Goal: Information Seeking & Learning: Learn about a topic

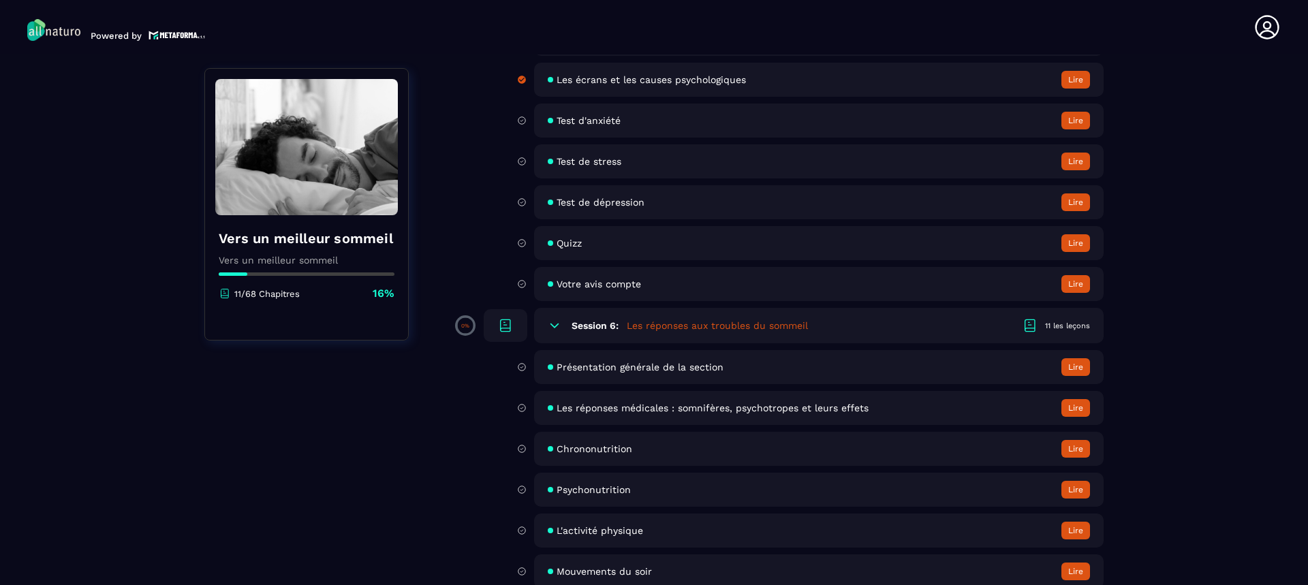
scroll to position [1430, 0]
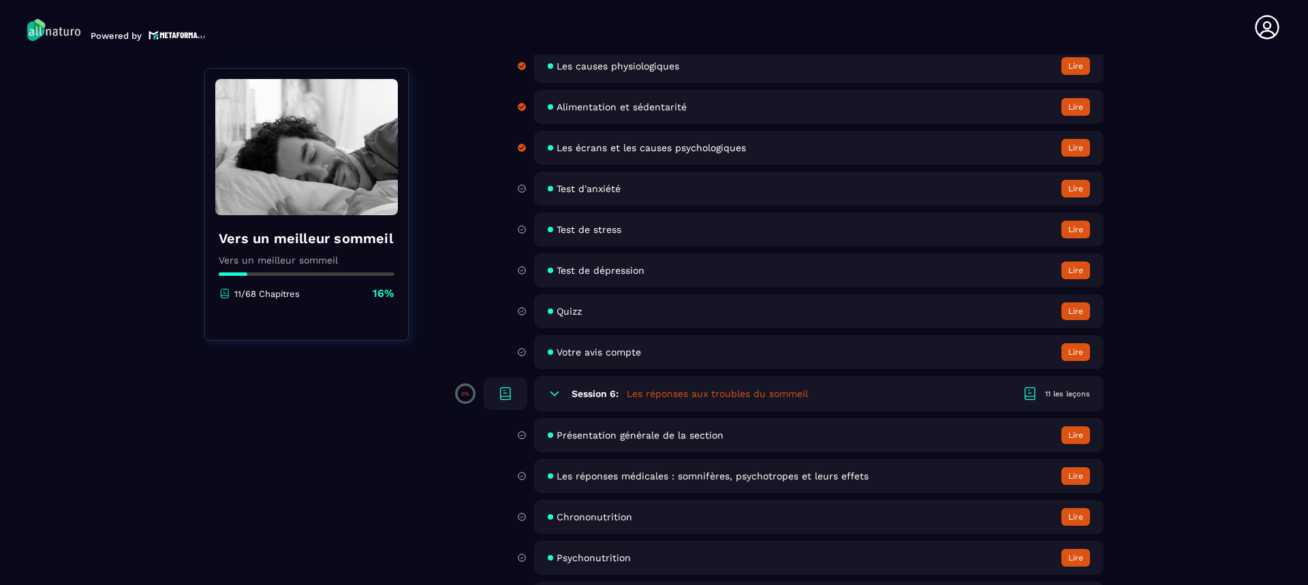
click at [582, 185] on span "Test d'anxiété" at bounding box center [588, 188] width 64 height 11
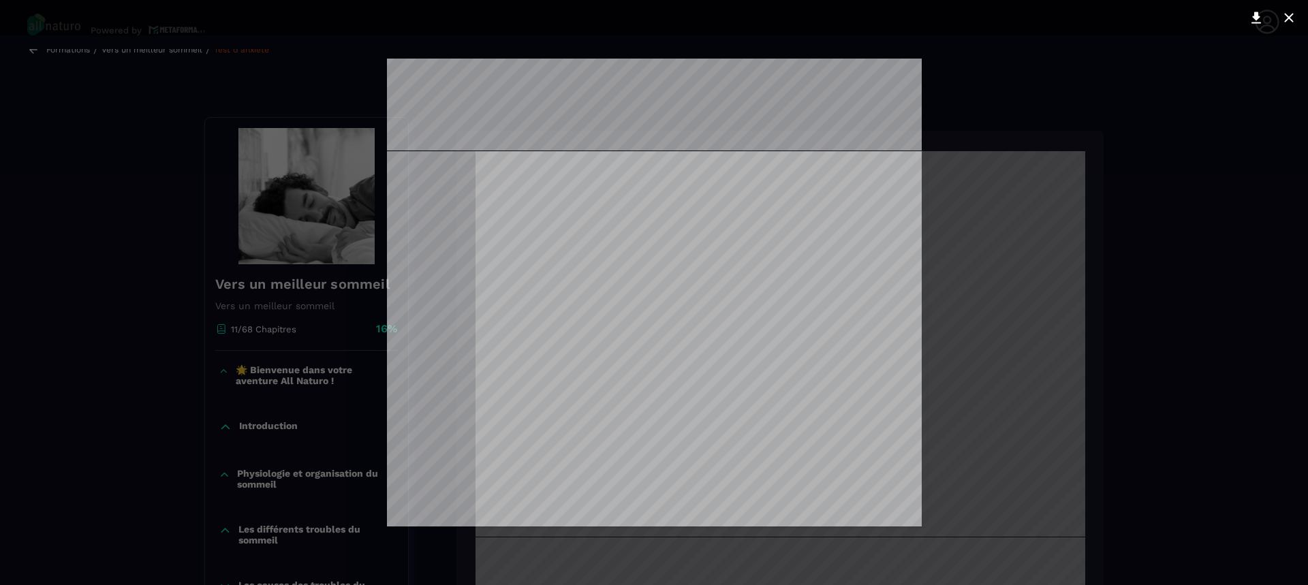
scroll to position [1045, 0]
click at [1028, 466] on div at bounding box center [654, 292] width 1308 height 585
click at [1148, 79] on div at bounding box center [654, 292] width 1308 height 585
click at [1095, 80] on div at bounding box center [654, 292] width 1308 height 585
click at [1255, 57] on div at bounding box center [654, 292] width 1308 height 585
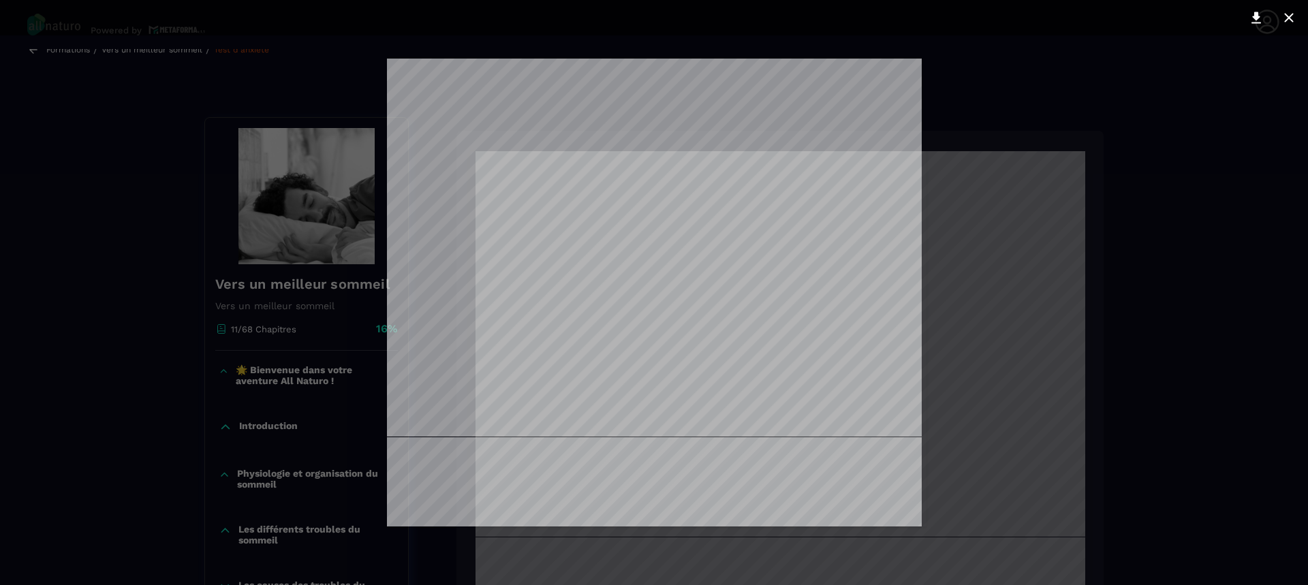
click at [31, 171] on div at bounding box center [654, 292] width 1308 height 585
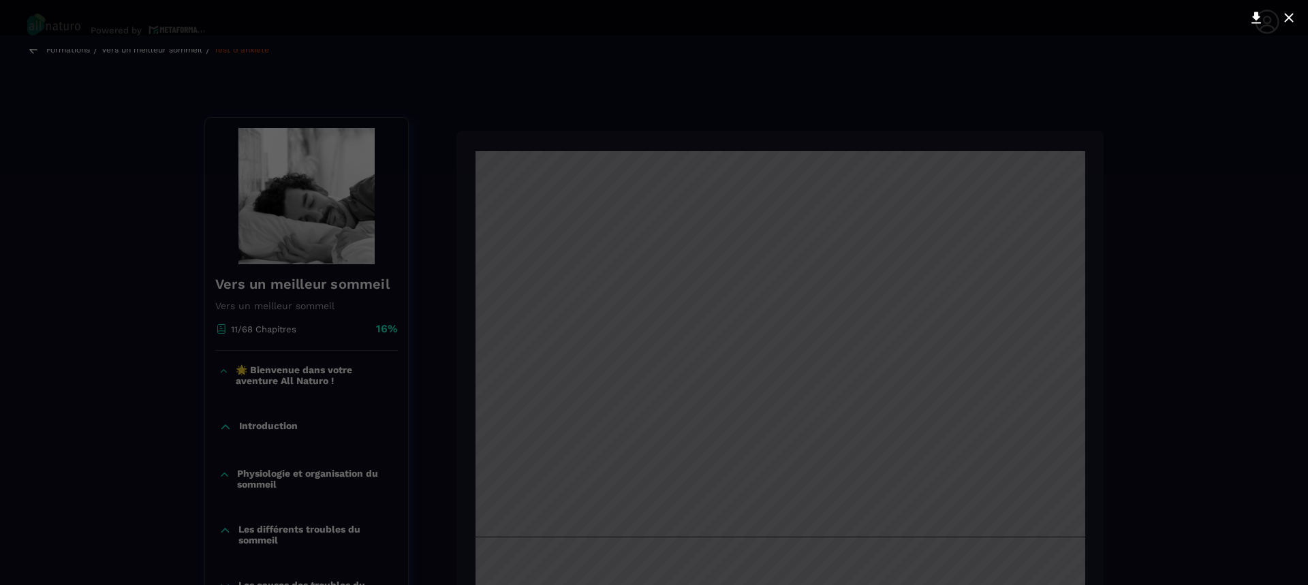
click at [31, 171] on div at bounding box center [654, 292] width 1308 height 585
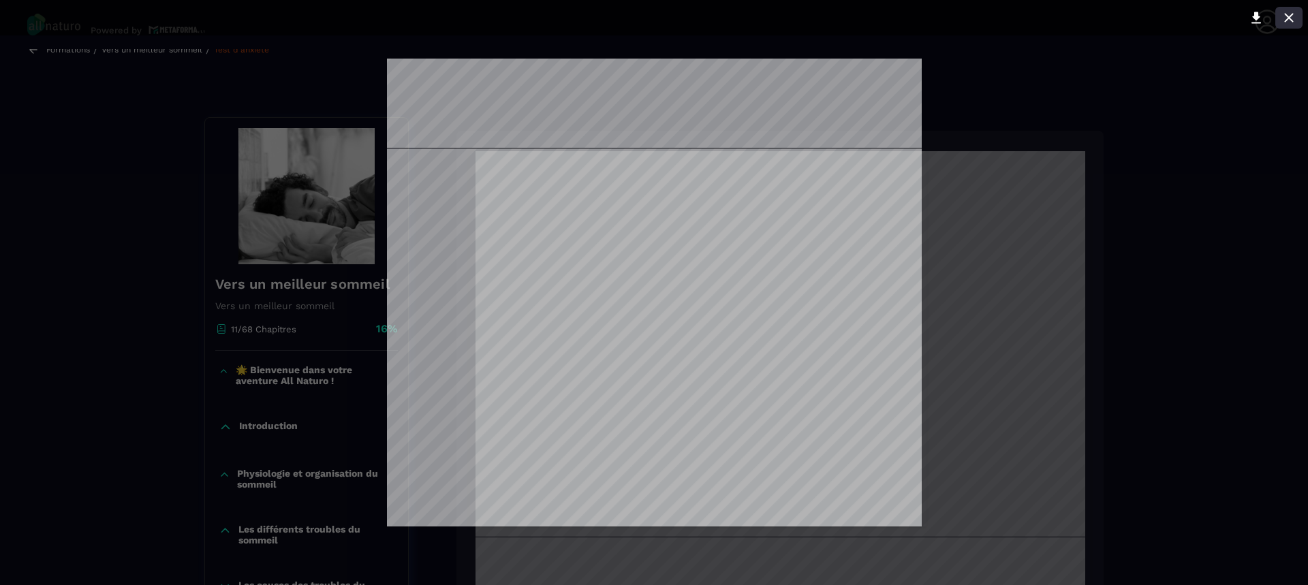
click at [1286, 14] on icon at bounding box center [1288, 17] width 9 height 9
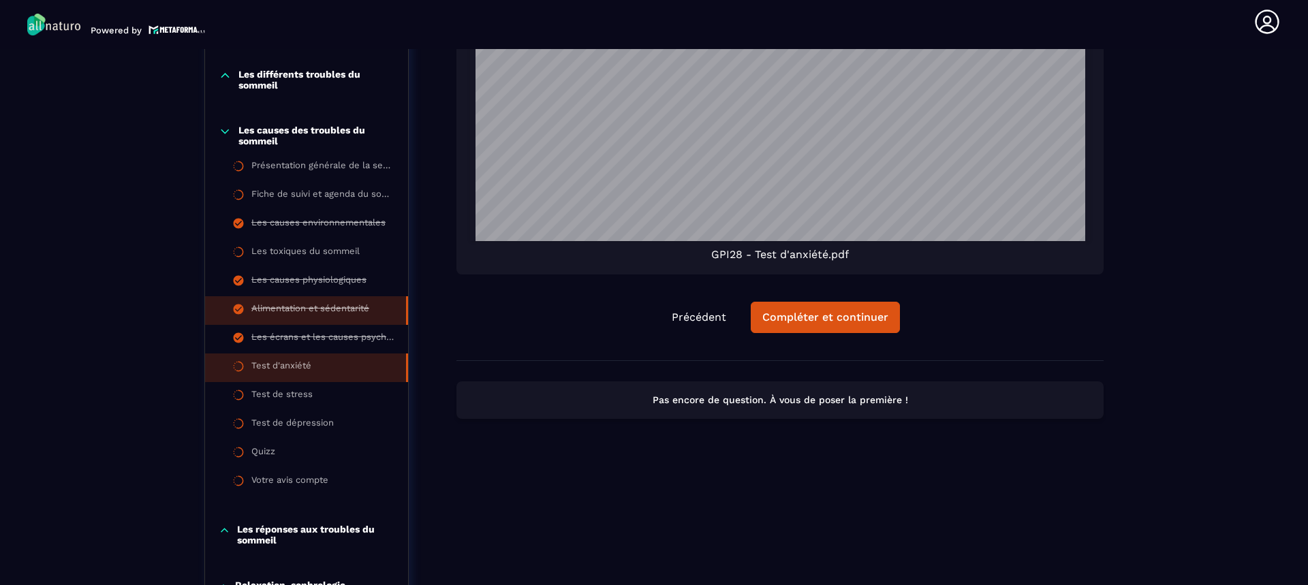
scroll to position [550, 0]
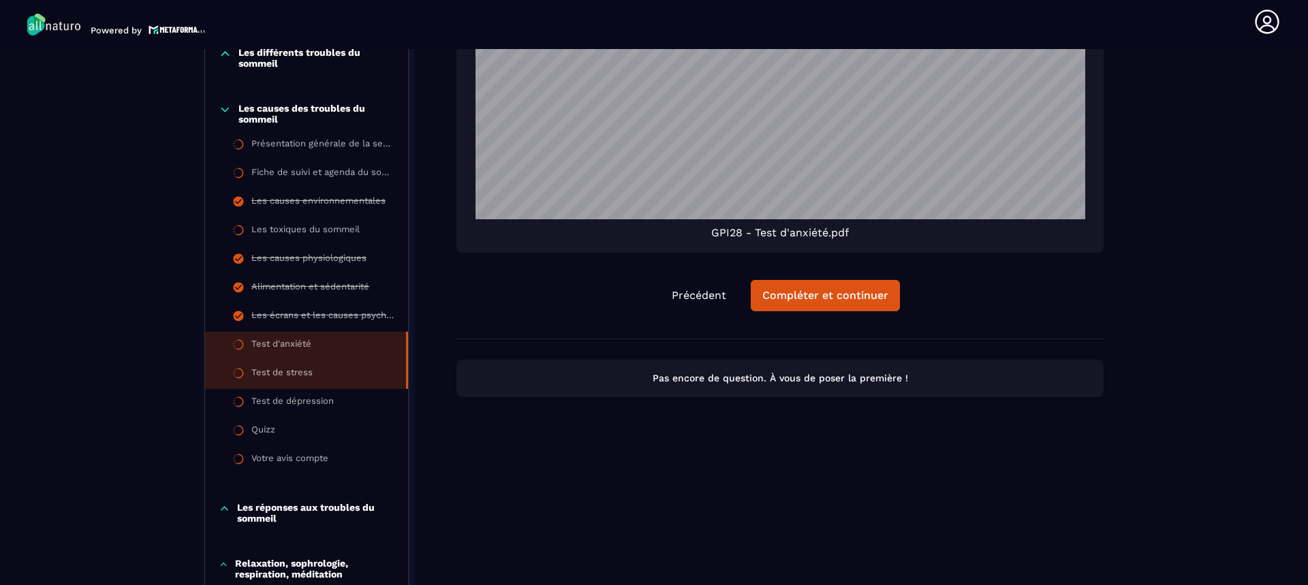
click at [319, 370] on li "Test de stress" at bounding box center [306, 374] width 203 height 29
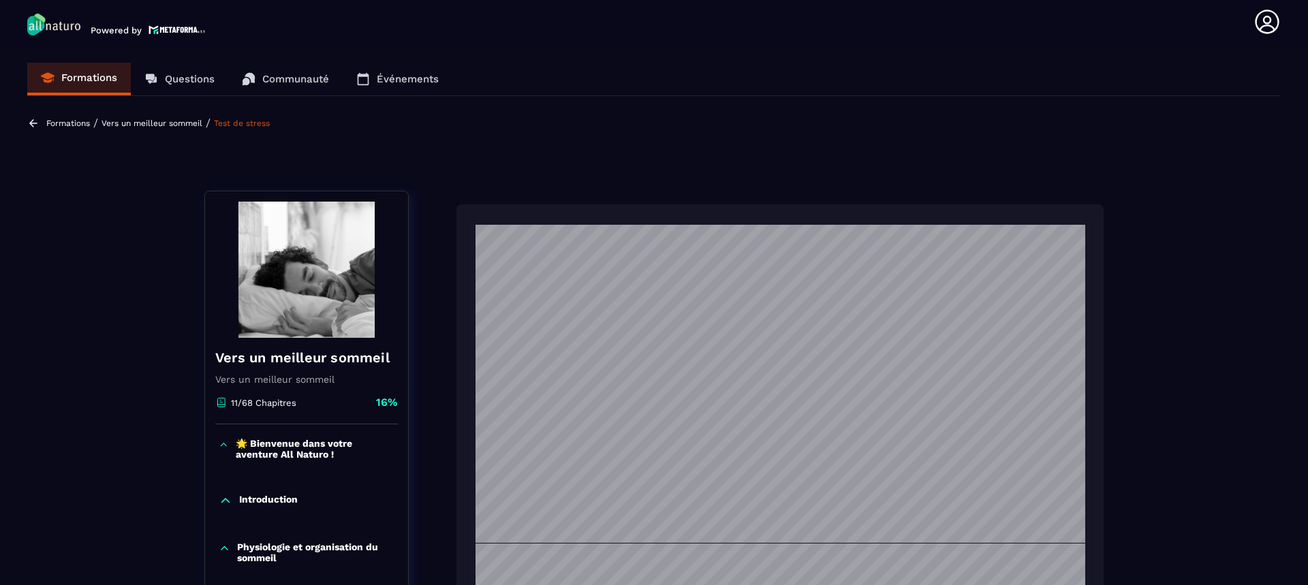
scroll to position [545, 0]
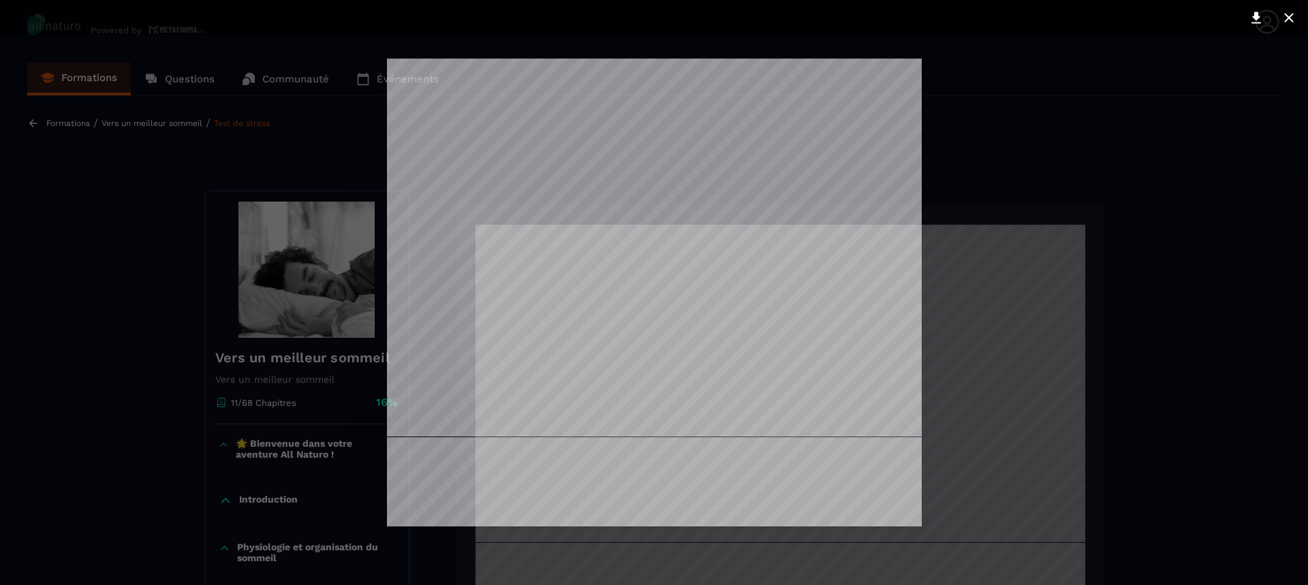
click at [1099, 113] on div at bounding box center [654, 292] width 1308 height 585
click at [1056, 107] on div at bounding box center [654, 292] width 1308 height 585
click at [1284, 16] on icon at bounding box center [1288, 18] width 16 height 16
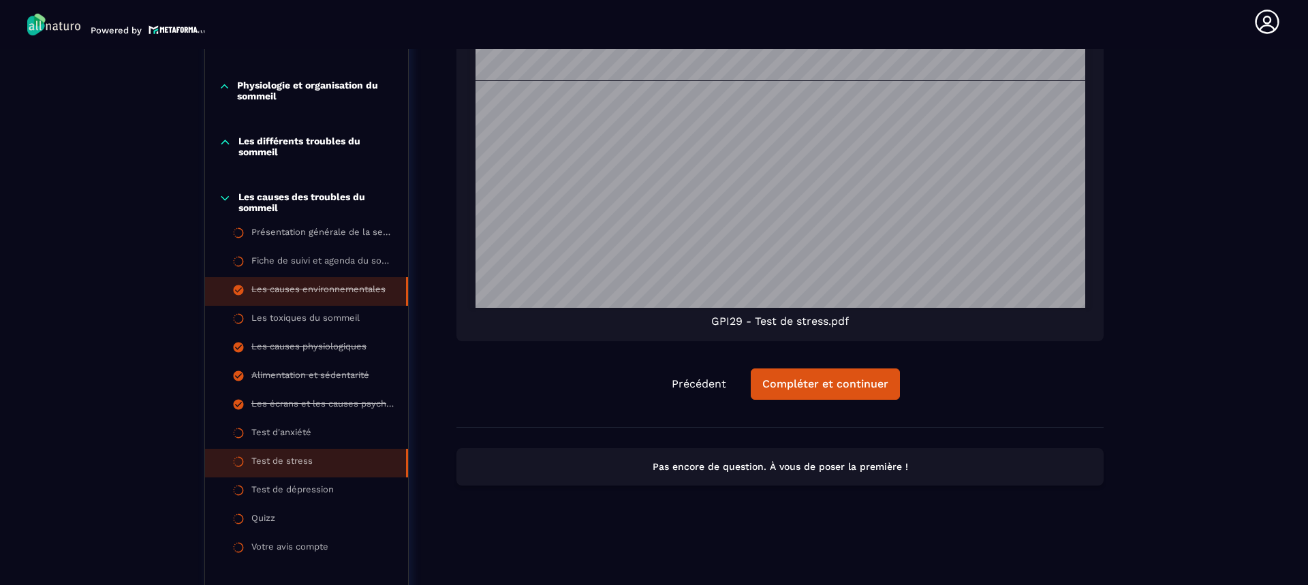
scroll to position [477, 0]
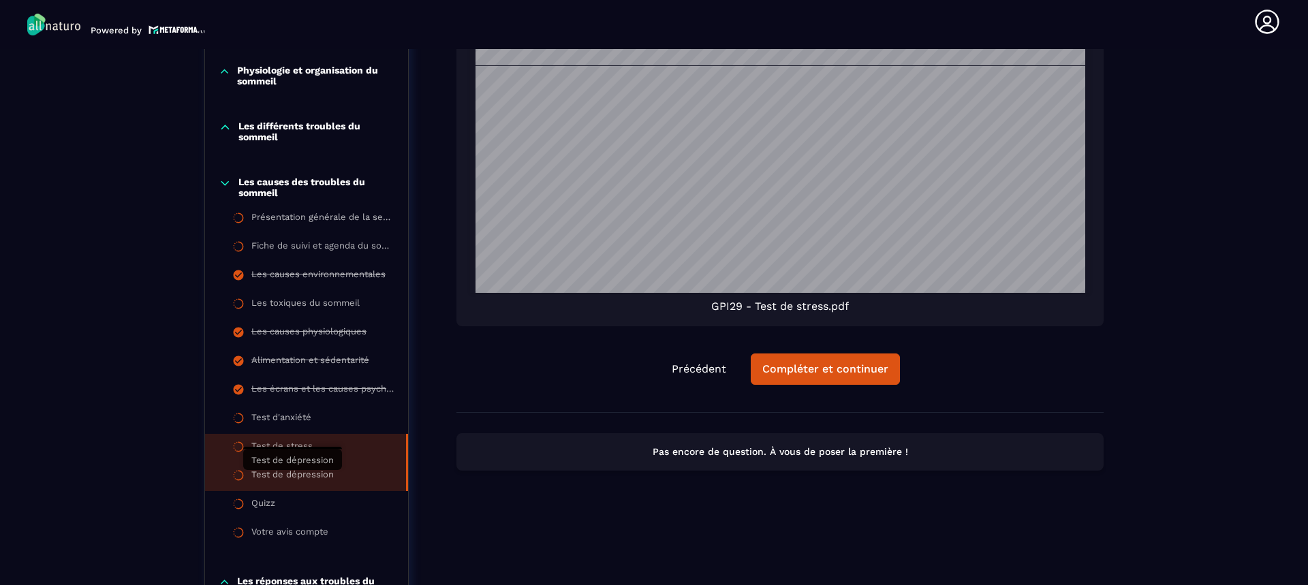
click at [325, 481] on div "Test de dépression" at bounding box center [292, 476] width 82 height 15
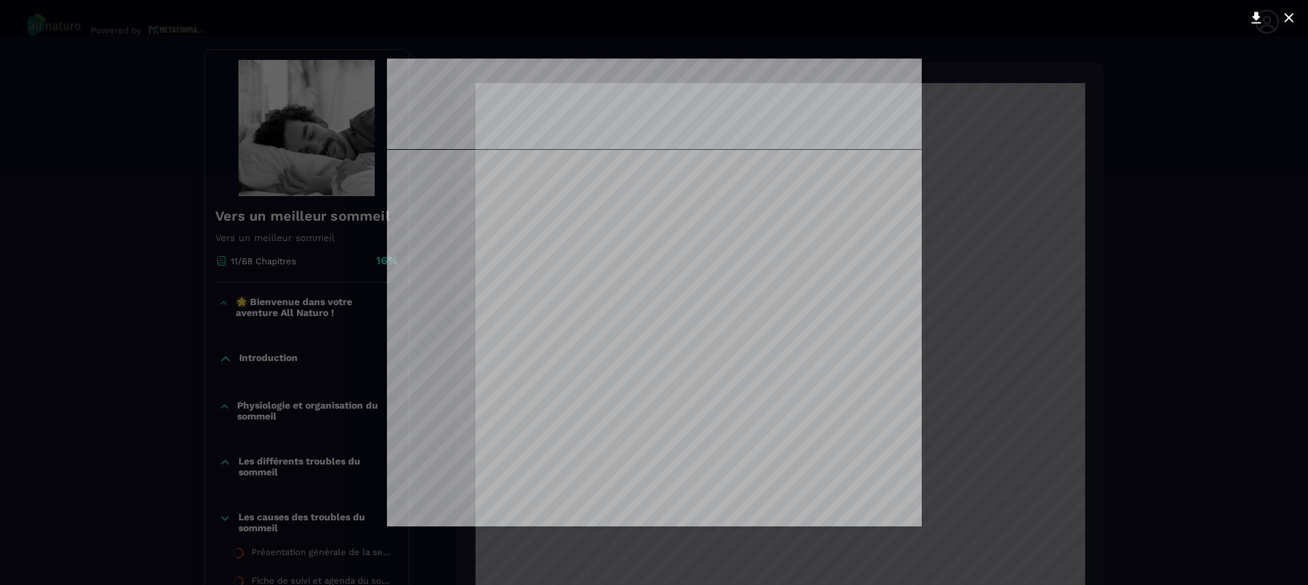
scroll to position [3805, 0]
click at [1289, 8] on button at bounding box center [1288, 18] width 27 height 22
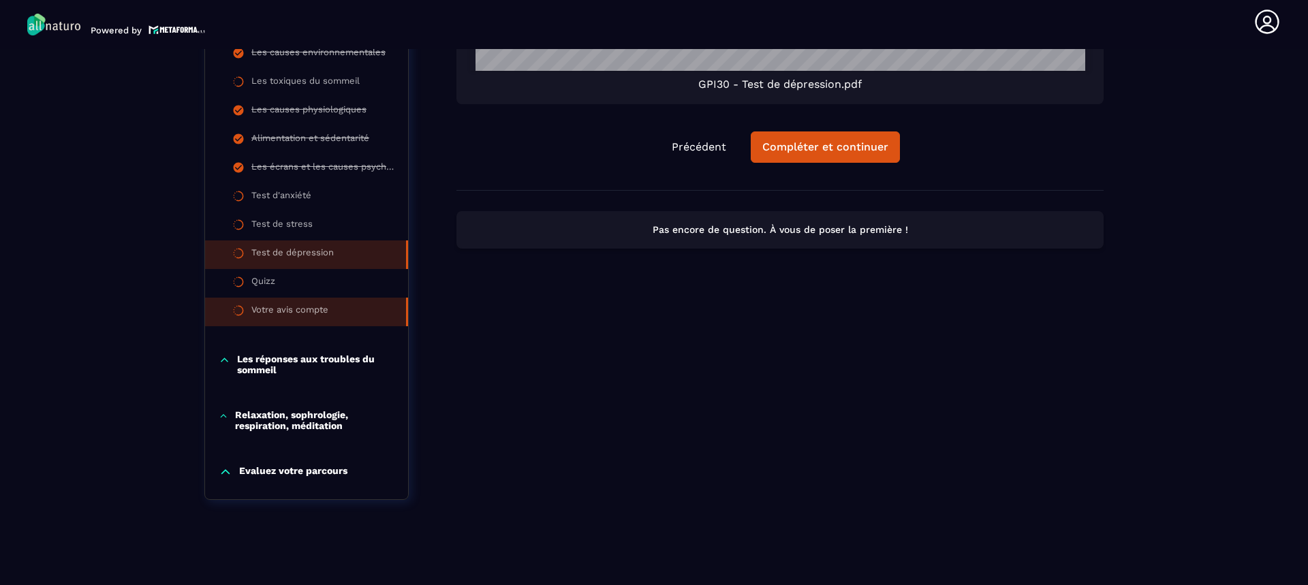
scroll to position [701, 0]
click at [330, 362] on p "Les réponses aux troubles du sommeil" at bounding box center [315, 364] width 157 height 22
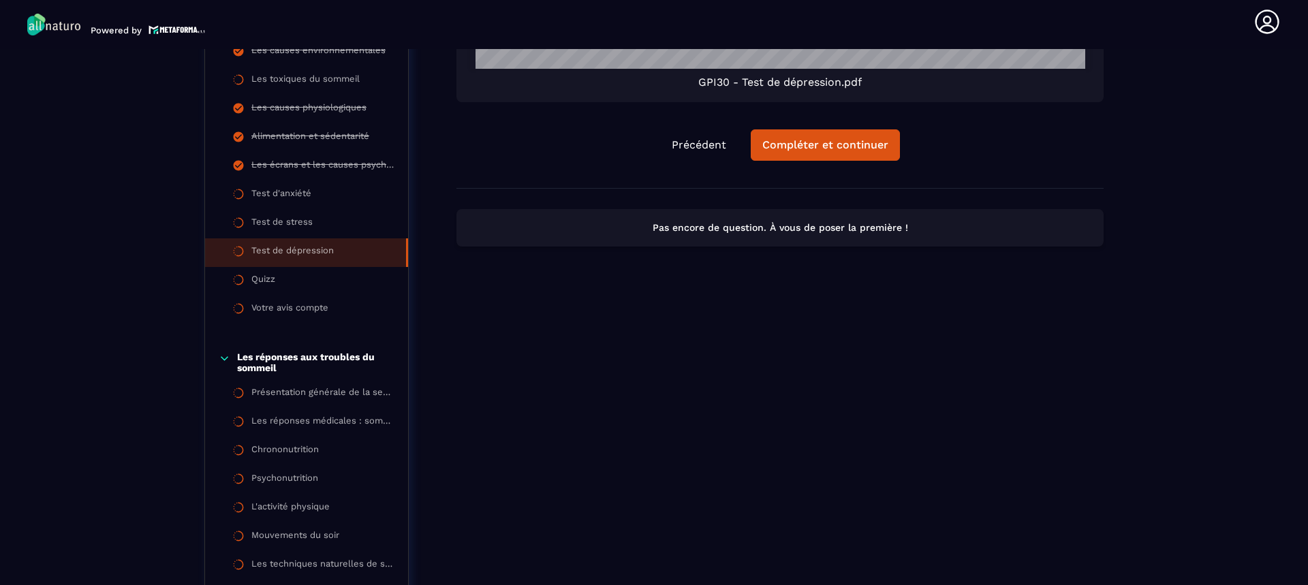
click at [338, 243] on li "Test de dépression" at bounding box center [306, 252] width 203 height 29
